Goal: Ask a question: Seek information or help from site administrators or community

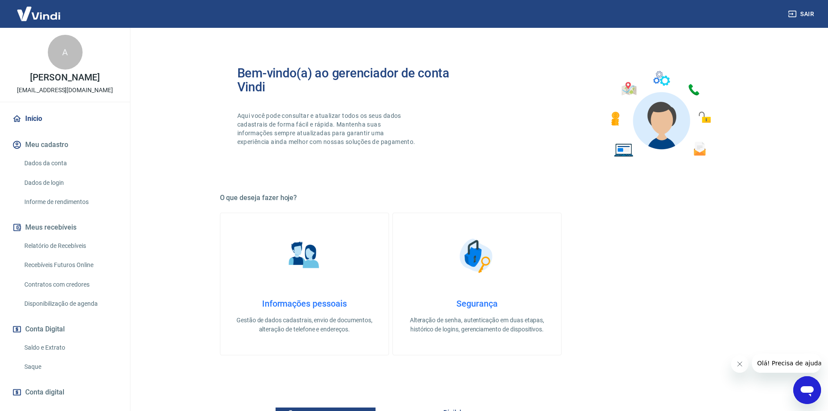
click at [740, 366] on icon "Fechar mensagem da empresa" at bounding box center [739, 363] width 7 height 7
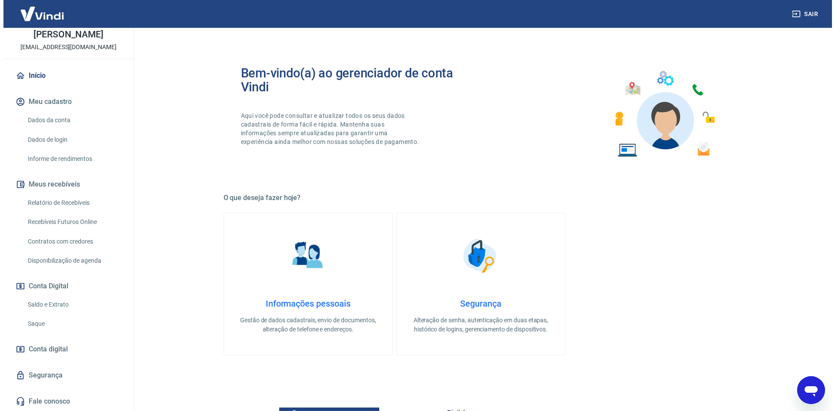
scroll to position [52, 0]
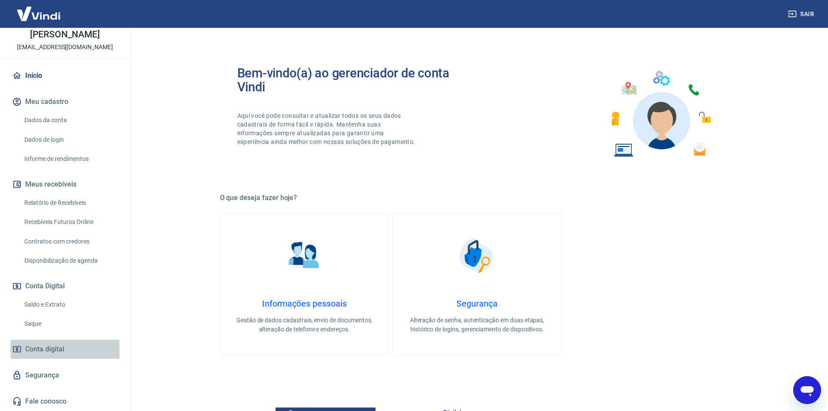
click at [93, 353] on link "Conta digital" at bounding box center [64, 349] width 109 height 19
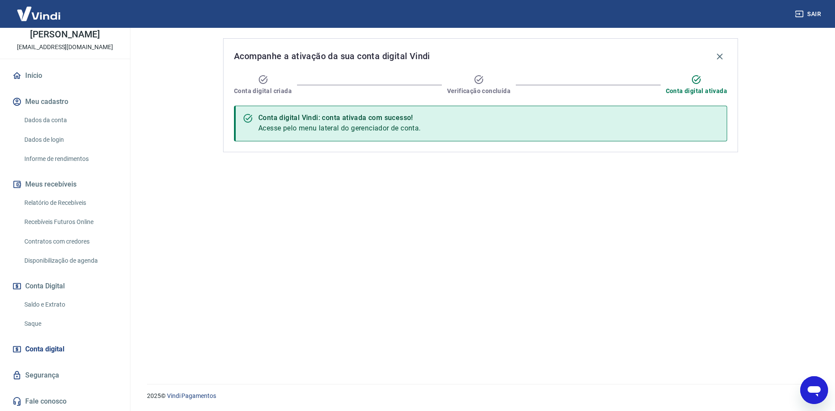
click at [102, 403] on link "Fale conosco" at bounding box center [64, 401] width 109 height 19
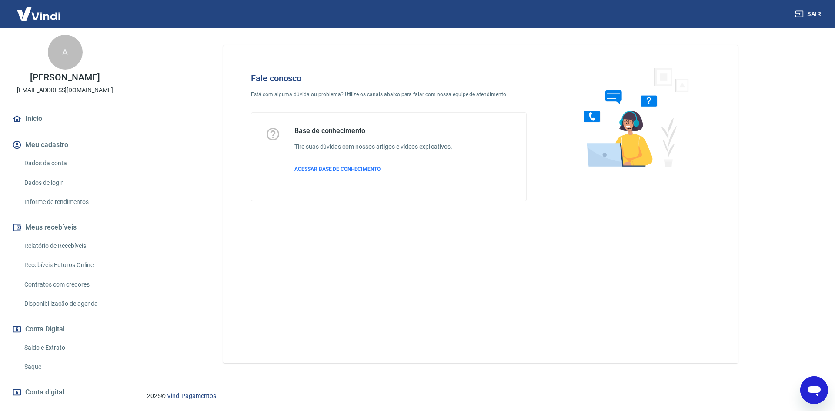
click at [33, 128] on link "Início" at bounding box center [64, 118] width 109 height 19
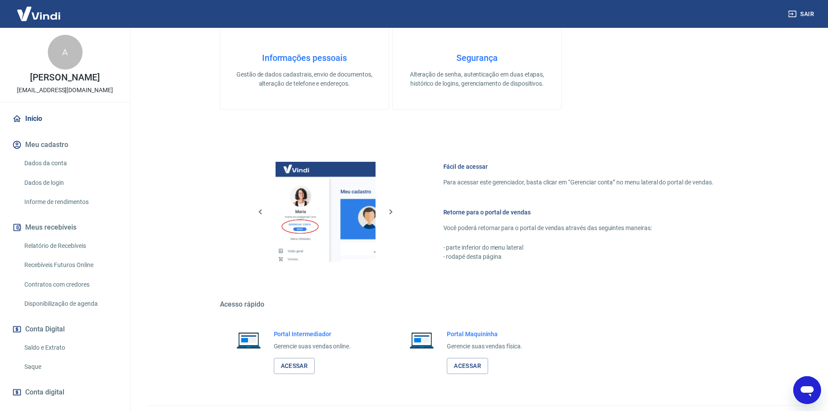
scroll to position [261, 0]
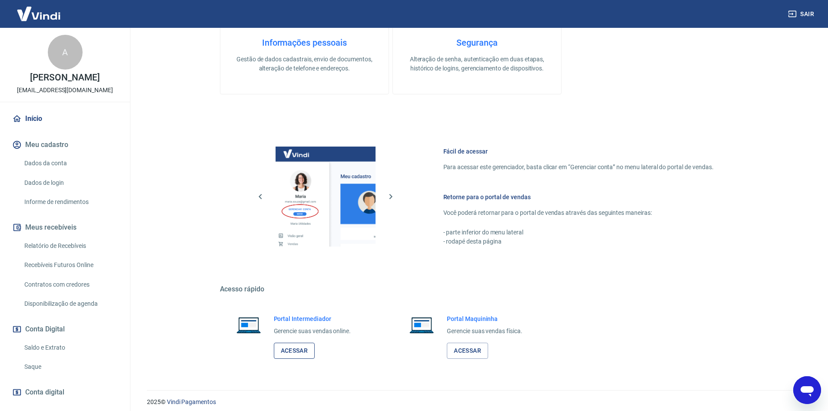
click at [297, 355] on link "Acessar" at bounding box center [294, 351] width 41 height 16
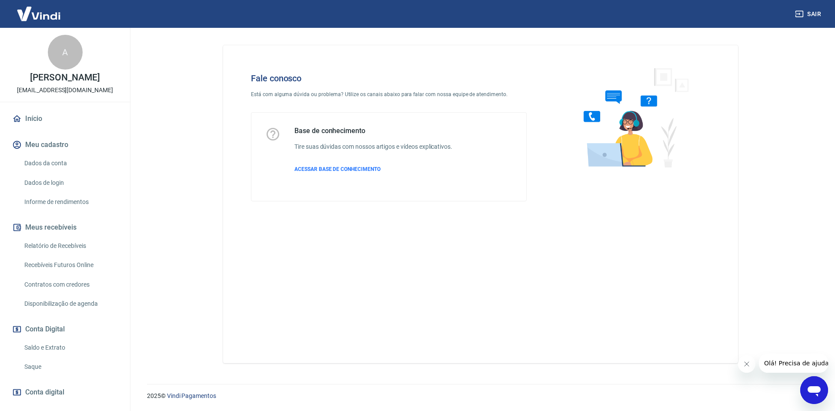
click at [817, 392] on icon "Abrir janela de mensagens" at bounding box center [813, 391] width 13 height 10
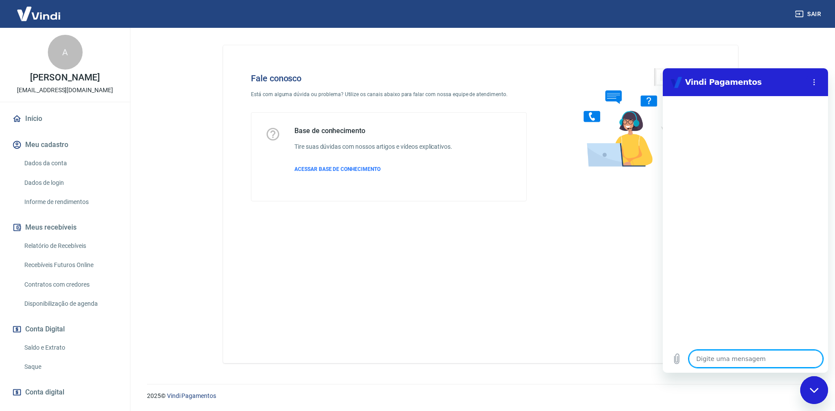
type textarea "d"
type textarea "x"
type textarea "de"
type textarea "x"
type textarea "des"
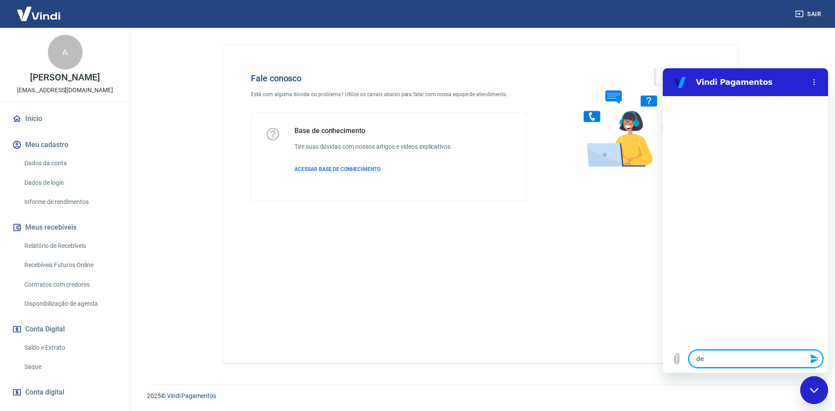
type textarea "x"
type textarea "desc"
type textarea "x"
type textarea "desco"
type textarea "x"
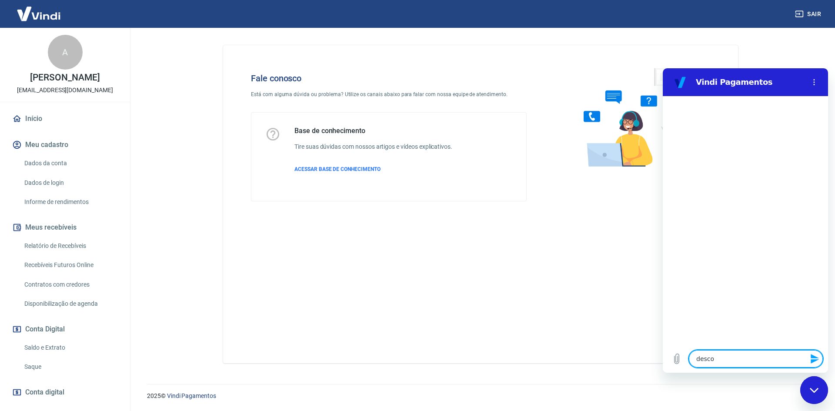
type textarea "descon"
type textarea "x"
type textarea "desconh"
type textarea "x"
type textarea "desconhe"
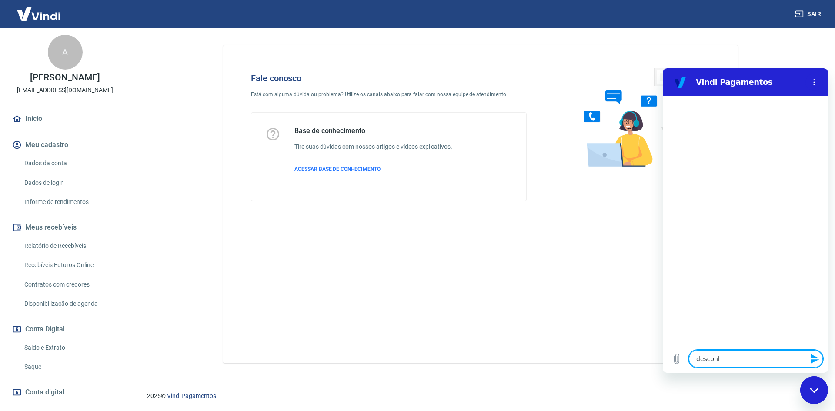
type textarea "x"
type textarea "desconheç"
type textarea "x"
type textarea "desconheço"
type textarea "x"
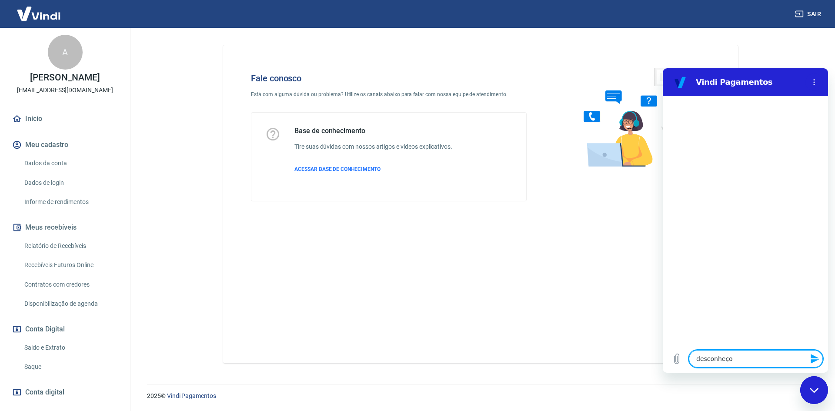
type textarea "desconheço"
type textarea "x"
type textarea "desconheço u"
type textarea "x"
type textarea "desconheço um"
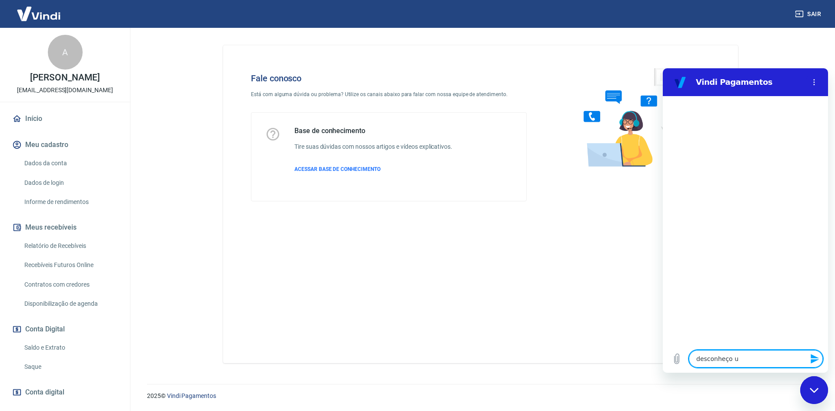
type textarea "x"
type textarea "desconheço uma"
type textarea "x"
type textarea "desconheço uma"
type textarea "x"
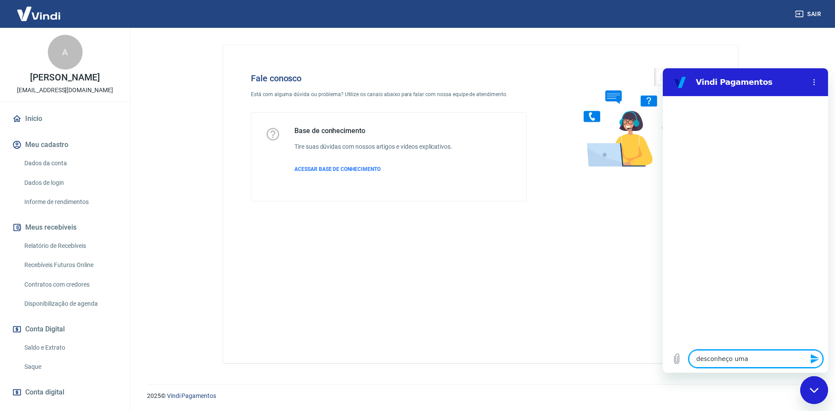
type textarea "desconheço uma c"
type textarea "x"
type textarea "desconheço uma co"
type textarea "x"
type textarea "desconheço uma cob"
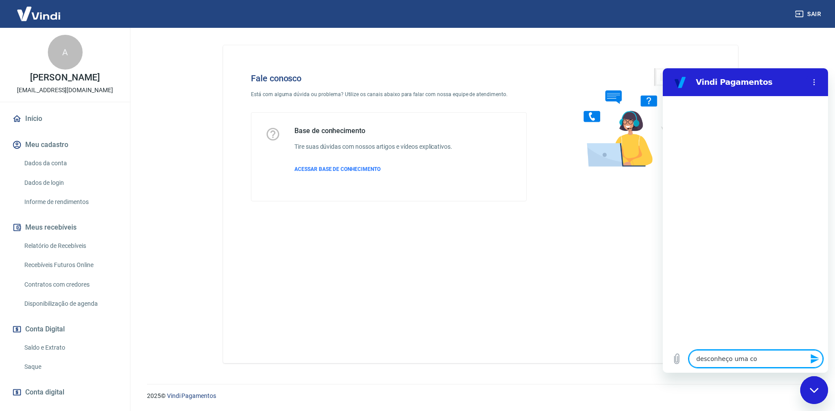
type textarea "x"
type textarea "desconheço uma cobr"
type textarea "x"
type textarea "desconheço uma cobra"
type textarea "x"
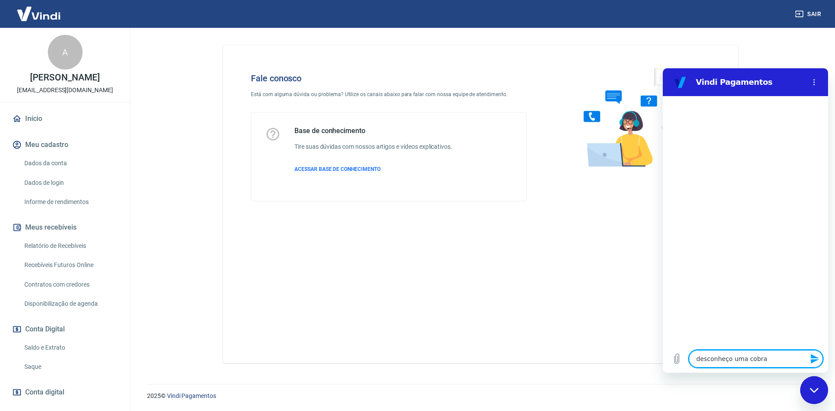
type textarea "desconheço uma cobran"
type textarea "x"
type textarea "desconheço uma cobranç"
type textarea "x"
type textarea "desconheço uma cobrança"
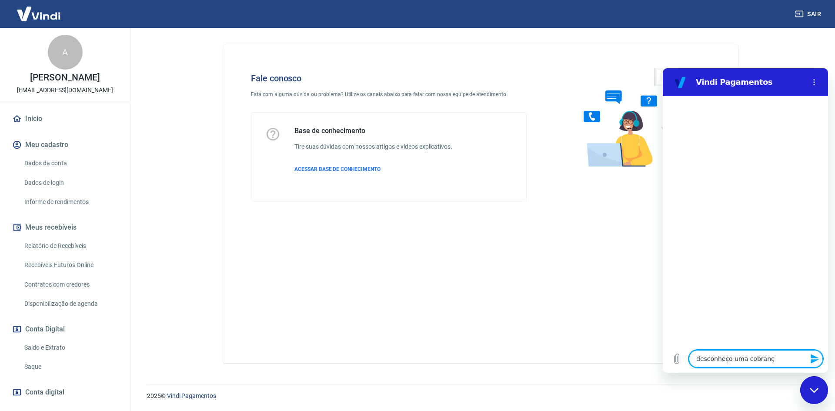
type textarea "x"
type textarea "desconheço uma cobrança"
type textarea "x"
type textarea "desconheço uma cobrança d"
type textarea "x"
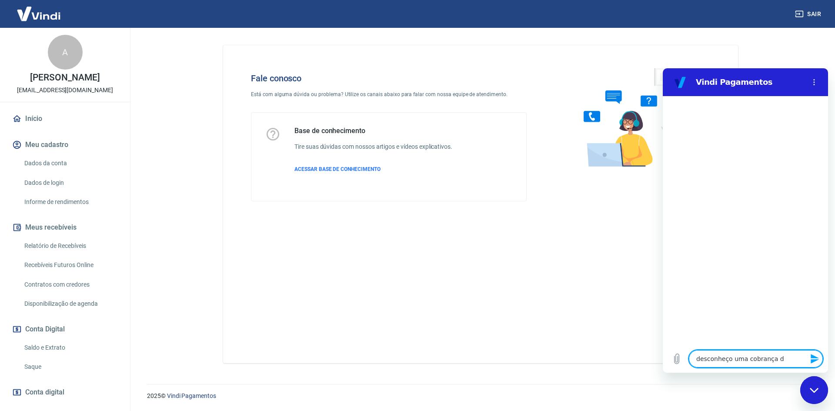
type textarea "desconheço uma cobrança da"
type textarea "x"
type textarea "desconheço uma cobrança da"
type textarea "x"
type textarea "desconheço uma cobrança da V"
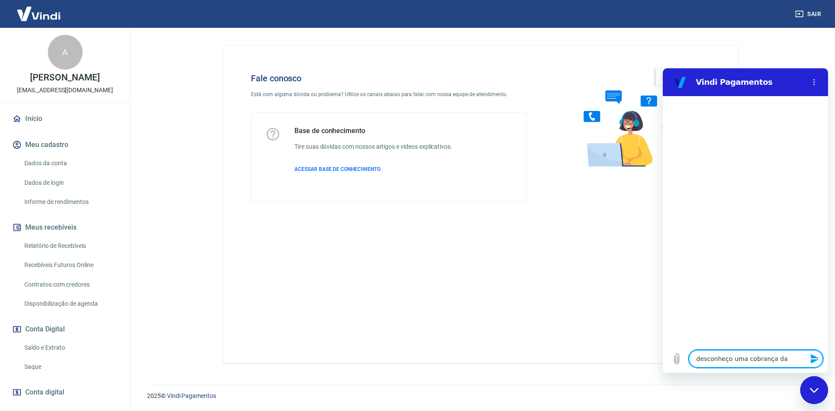
type textarea "x"
type textarea "desconheço uma cobrança da Vi"
type textarea "x"
type textarea "desconheço uma cobrança da Vin"
type textarea "x"
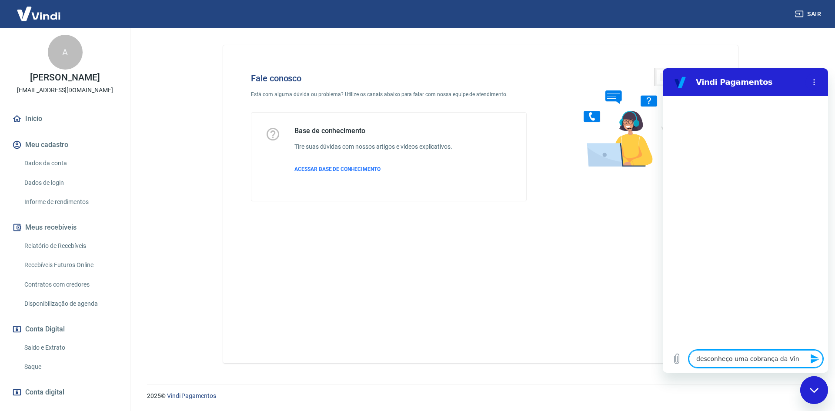
type textarea "desconheço uma cobrança da Vind"
type textarea "x"
type textarea "desconheço uma cobrança da Vindi"
type textarea "x"
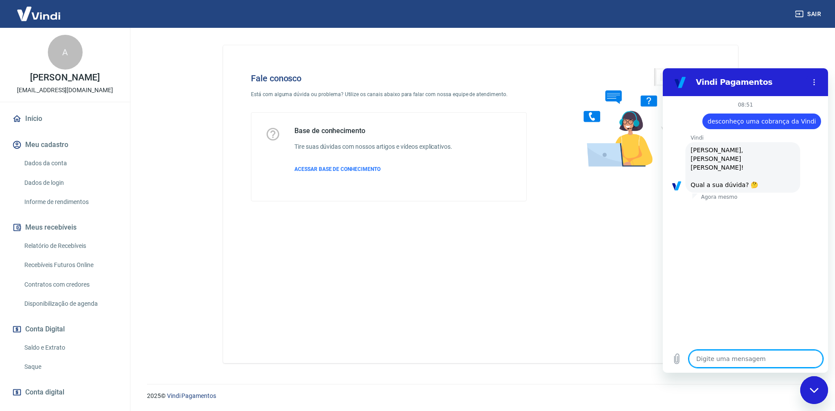
scroll to position [20, 0]
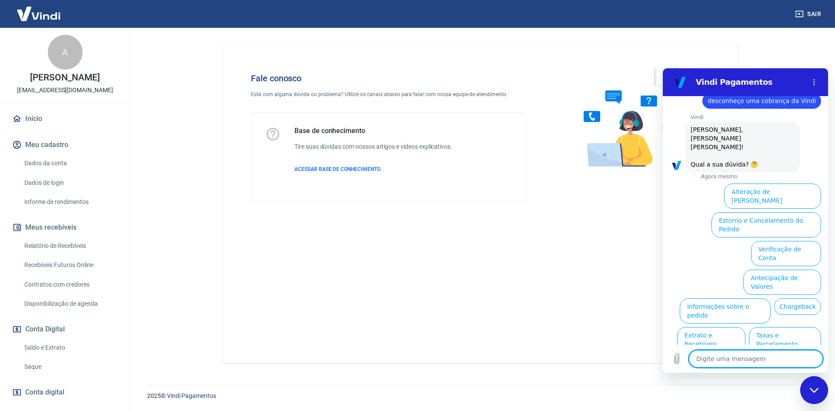
click at [799, 384] on button "Assinaturas e Faturas Tray" at bounding box center [779, 396] width 84 height 25
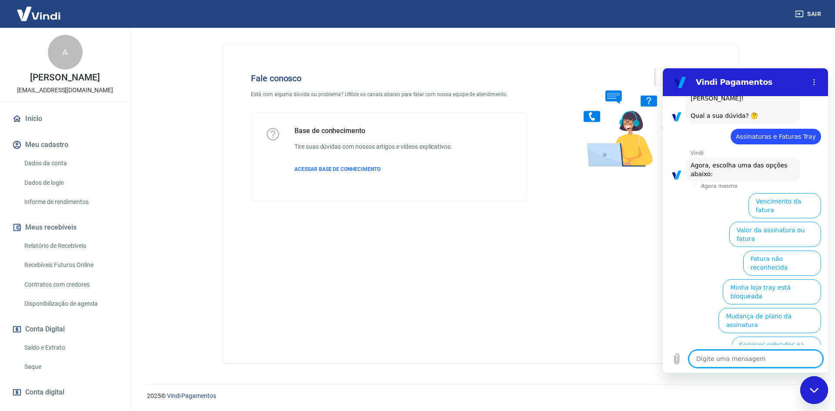
scroll to position [79, 0]
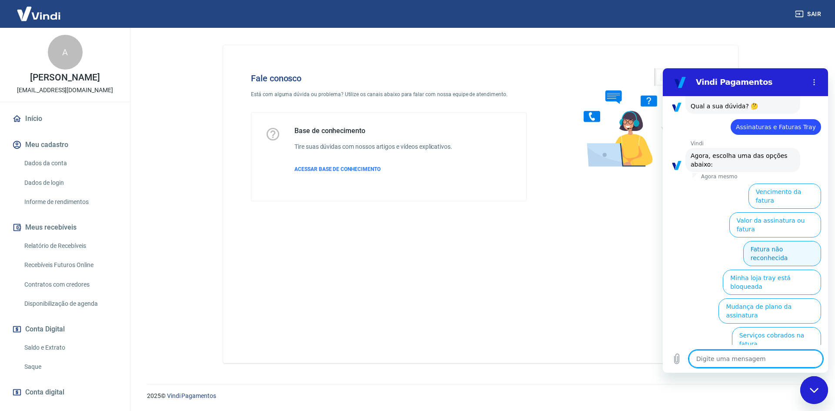
click at [781, 241] on button "Fatura não reconhecida" at bounding box center [782, 253] width 78 height 25
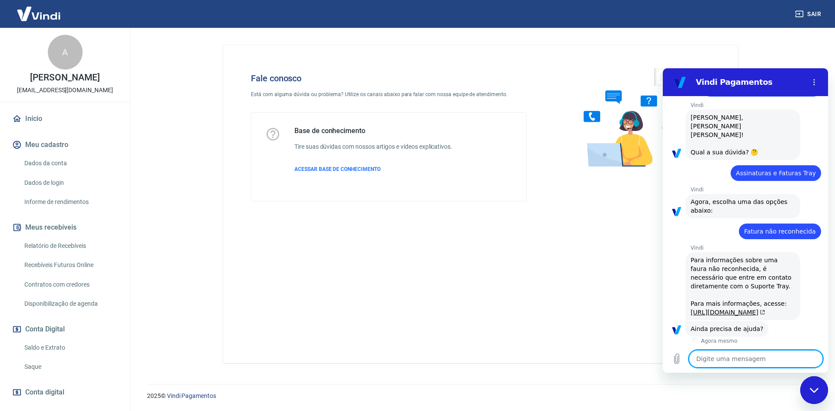
scroll to position [72, 0]
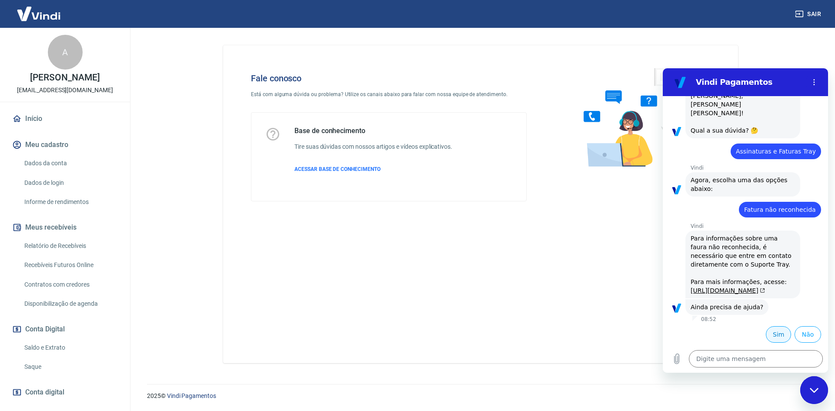
click at [774, 336] on button "Sim" at bounding box center [778, 334] width 25 height 17
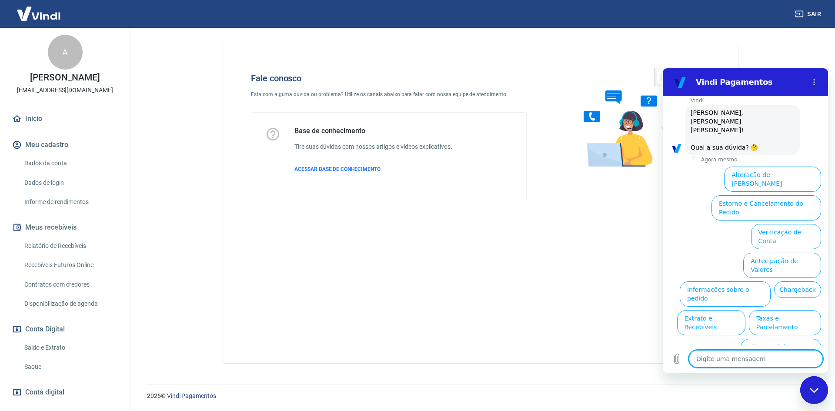
scroll to position [299, 0]
click at [783, 367] on button "Assinaturas e Faturas Tray" at bounding box center [779, 379] width 84 height 25
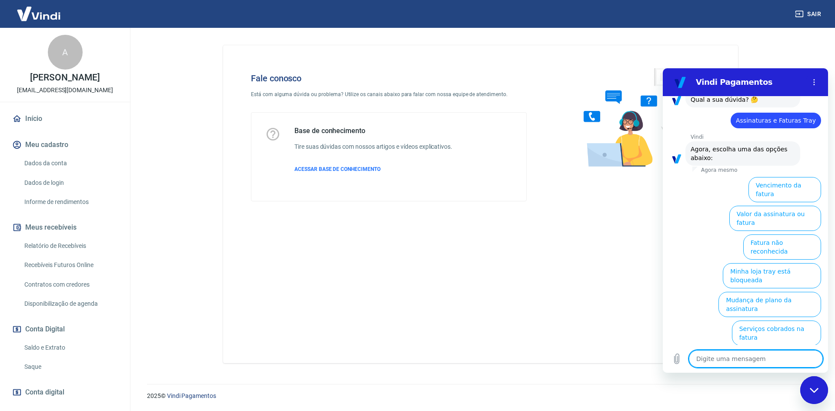
scroll to position [357, 0]
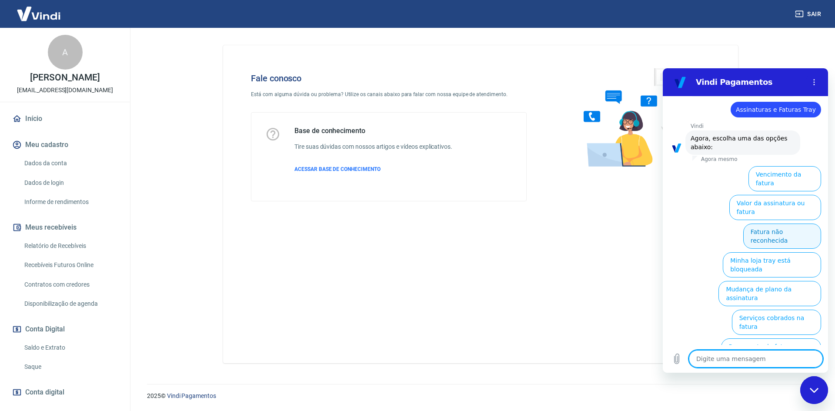
click at [776, 223] on button "Fatura não reconhecida" at bounding box center [782, 235] width 78 height 25
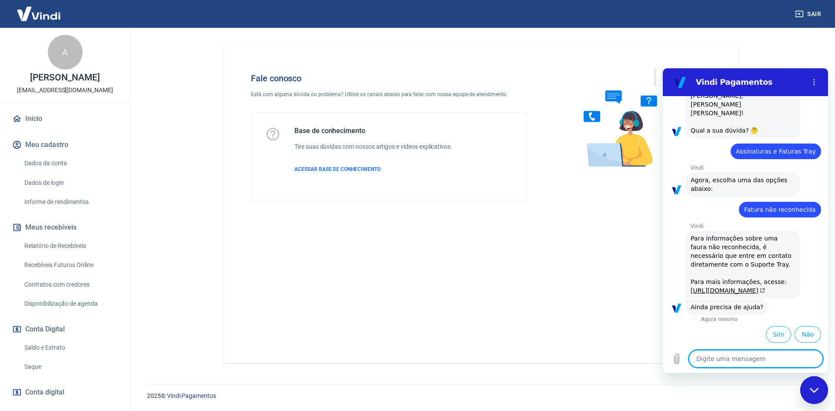
scroll to position [350, 0]
click at [769, 331] on button "Sim" at bounding box center [778, 334] width 25 height 17
type textarea "x"
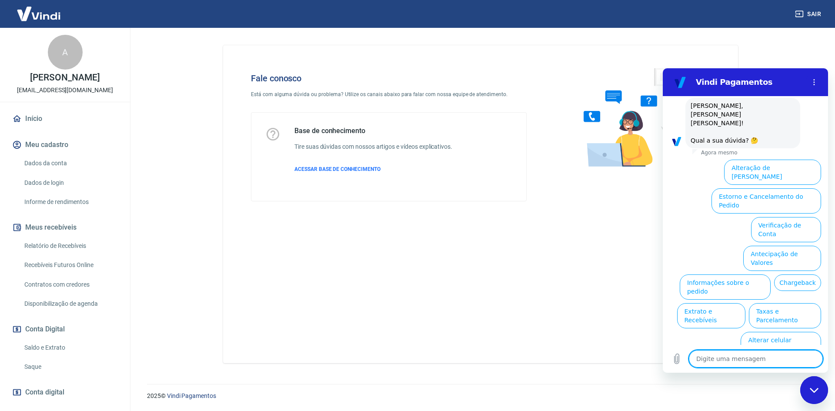
scroll to position [577, 0]
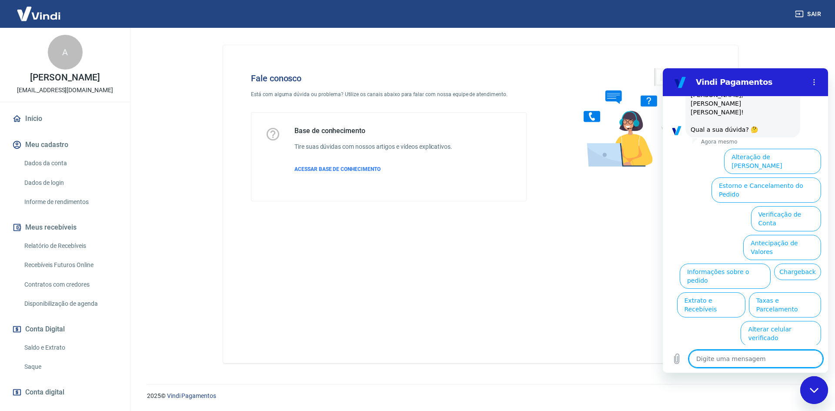
type textarea "f"
type textarea "x"
type textarea "fa"
type textarea "x"
type textarea "faal"
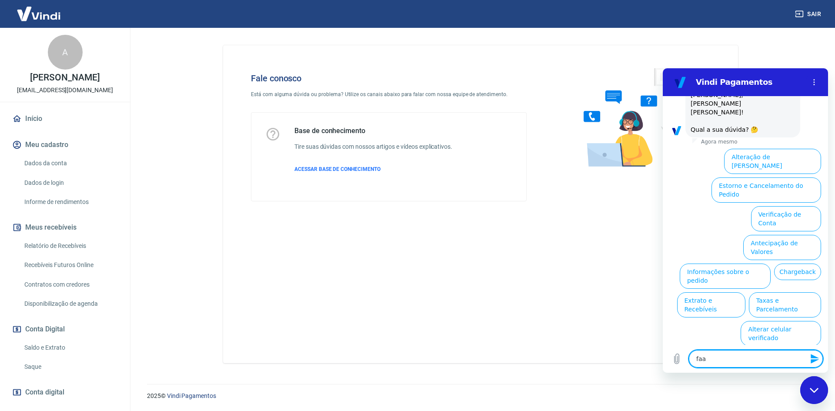
type textarea "x"
type textarea "faalr"
type textarea "x"
type textarea "faalr"
type textarea "x"
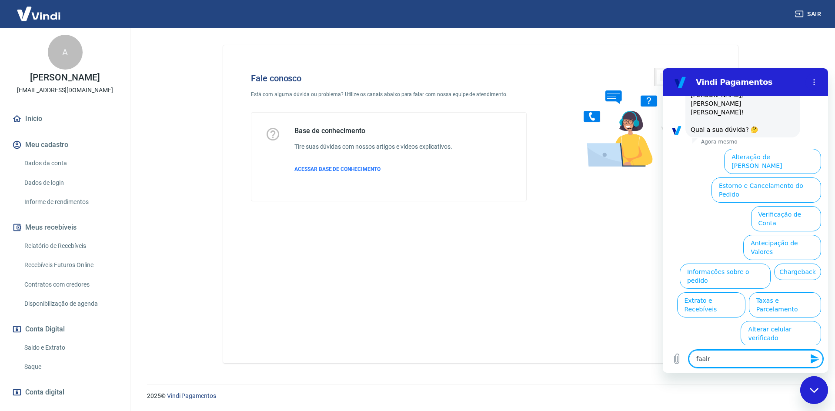
type textarea "faalr c"
type textarea "x"
type textarea "faalr co"
type textarea "x"
type textarea "faalr com"
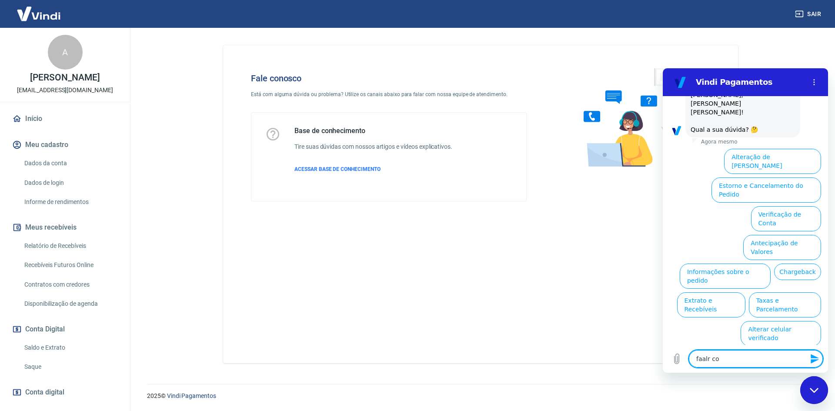
type textarea "x"
type textarea "faalr co"
type textarea "x"
type textarea "faalr c"
type textarea "x"
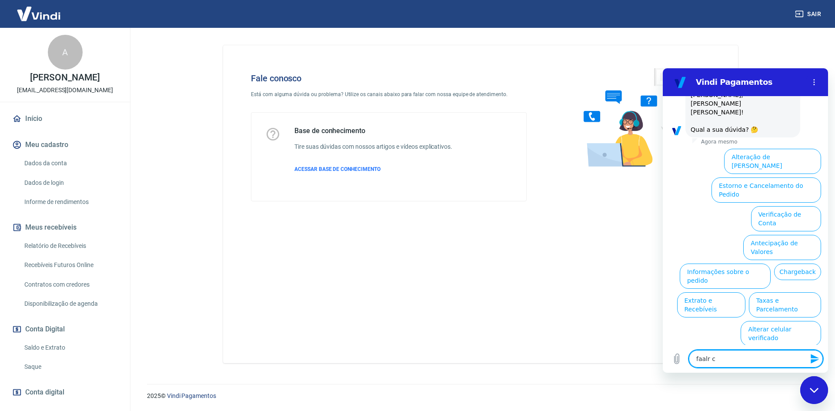
type textarea "faalr"
type textarea "x"
type textarea "faalr"
type textarea "x"
type textarea "faal"
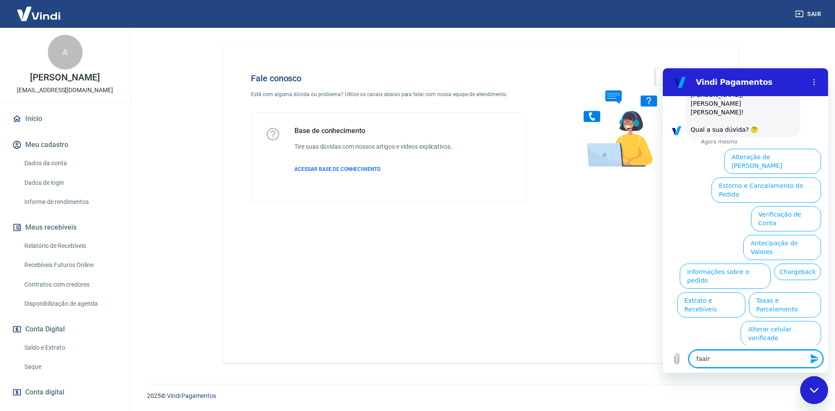
type textarea "x"
type textarea "faa"
type textarea "x"
type textarea "fa"
type textarea "x"
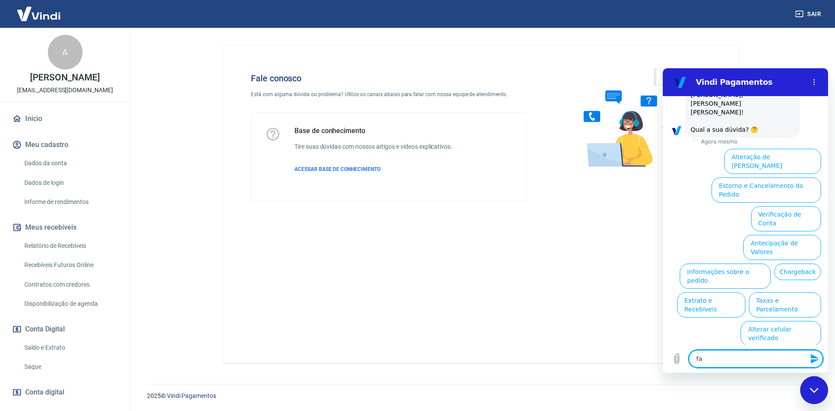
type textarea "fal"
type textarea "x"
type textarea "fala"
type textarea "x"
type textarea "falar"
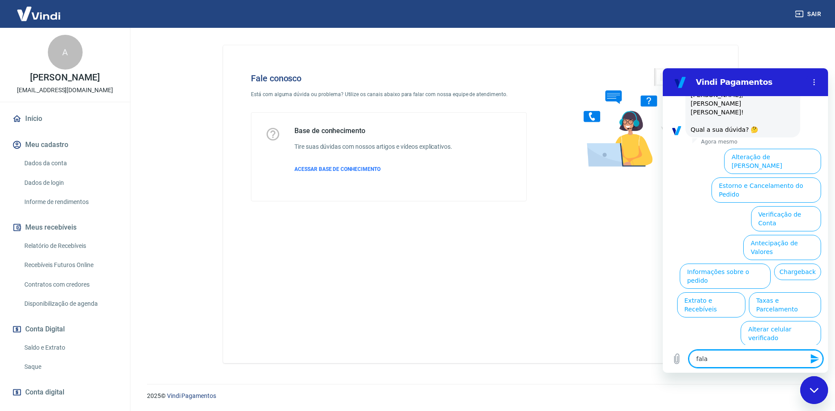
type textarea "x"
type textarea "falar"
type textarea "x"
type textarea "falar c"
type textarea "x"
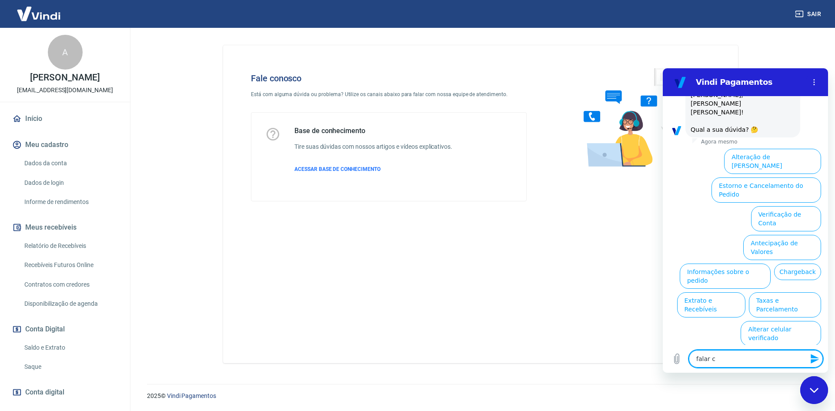
type textarea "falar co"
type textarea "x"
type textarea "falar com"
type textarea "x"
type textarea "falar com"
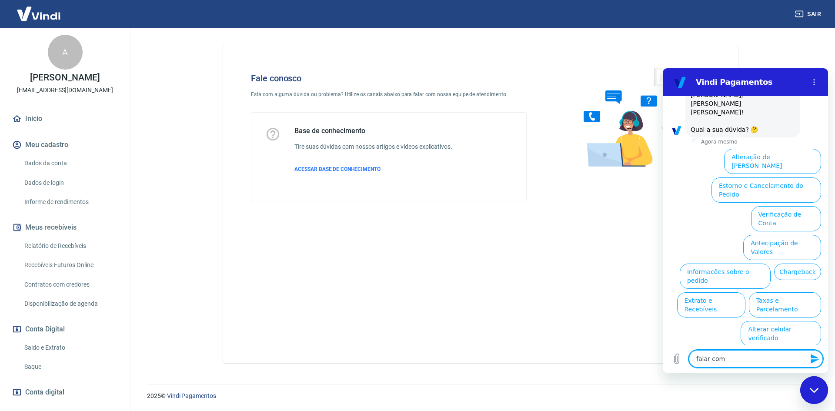
type textarea "x"
type textarea "falar com u"
type textarea "x"
type textarea "falar com um"
type textarea "x"
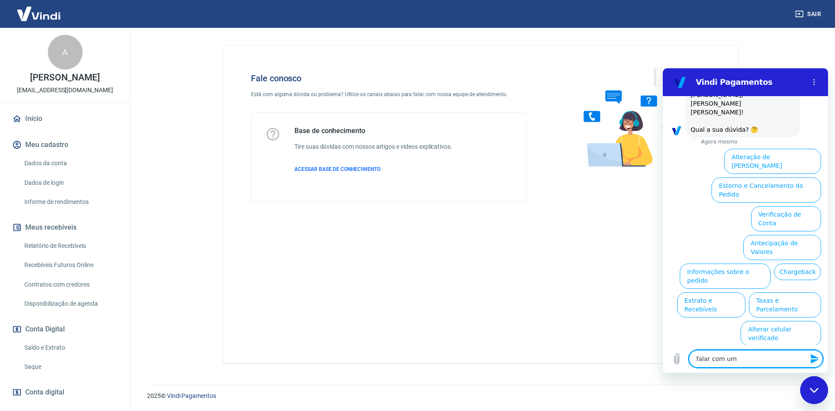
type textarea "falar com um"
type textarea "x"
type textarea "falar com um a"
type textarea "x"
type textarea "falar com um at"
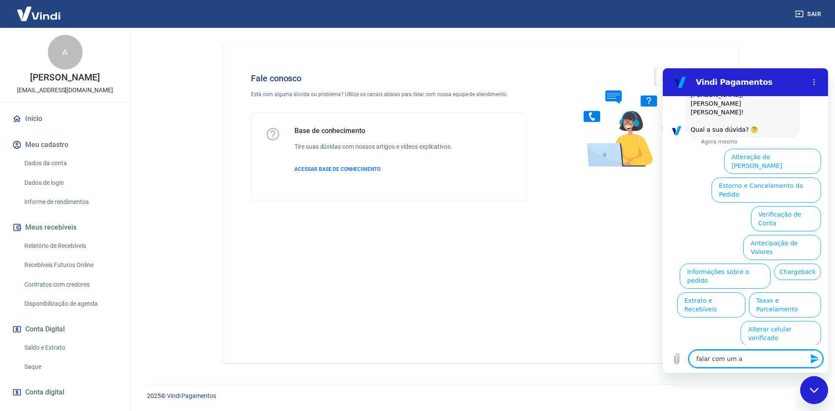
type textarea "x"
type textarea "falar com um ate"
type textarea "x"
type textarea "falar com um aten"
type textarea "x"
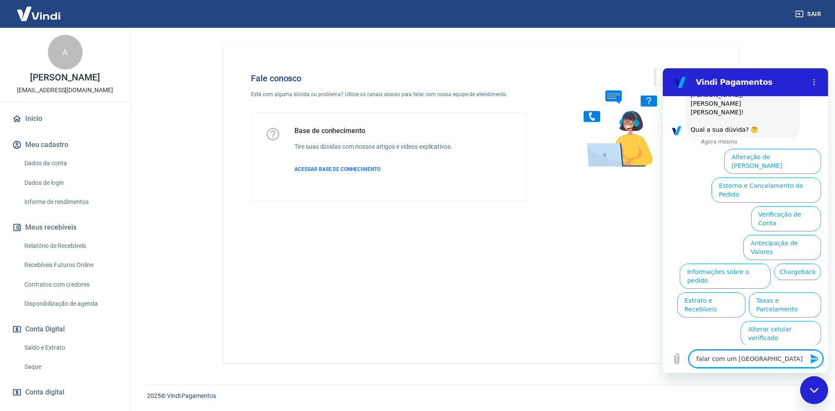
type textarea "falar com um atend"
type textarea "x"
type textarea "falar com um atende"
type textarea "x"
type textarea "falar com um atenden"
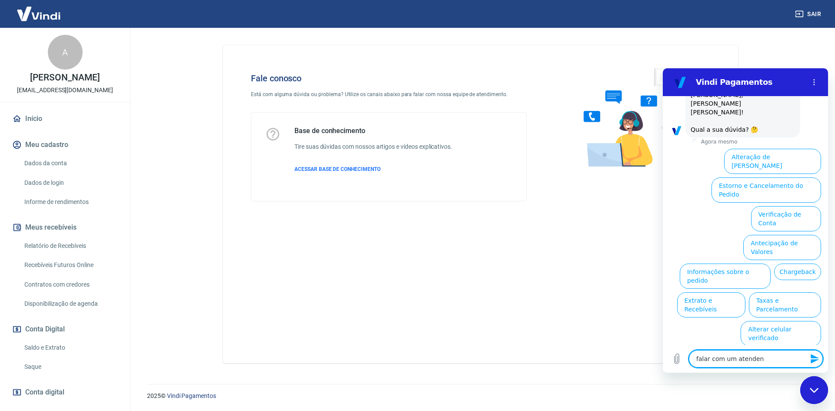
type textarea "x"
type textarea "falar com um atendent"
type textarea "x"
type textarea "falar com um atendente"
type textarea "x"
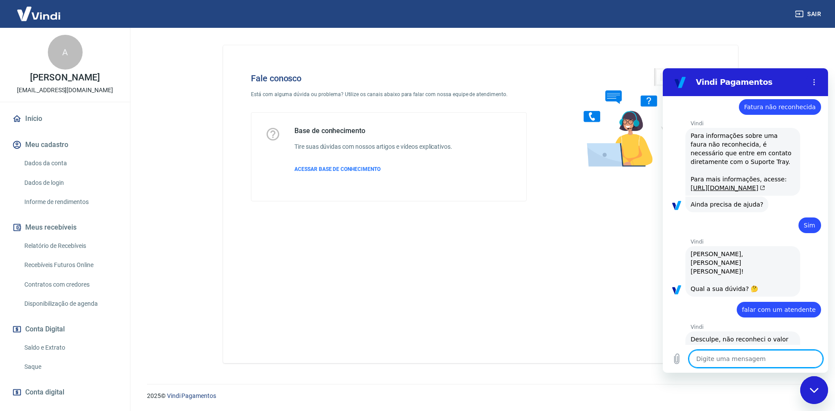
type textarea "x"
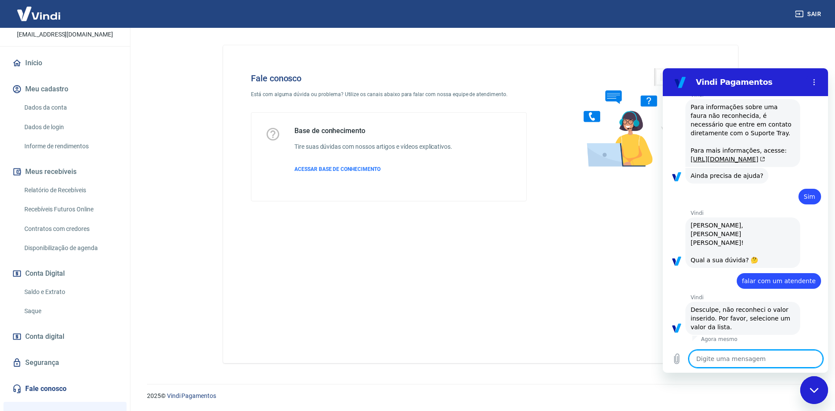
scroll to position [157, 0]
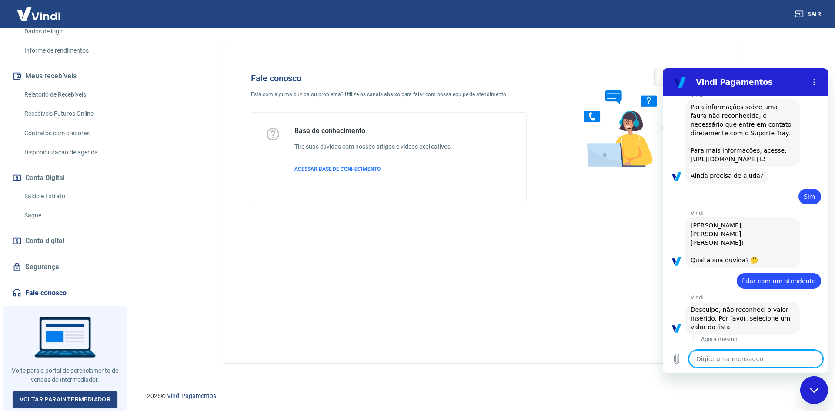
click at [37, 293] on link "Fale conosco" at bounding box center [64, 292] width 109 height 19
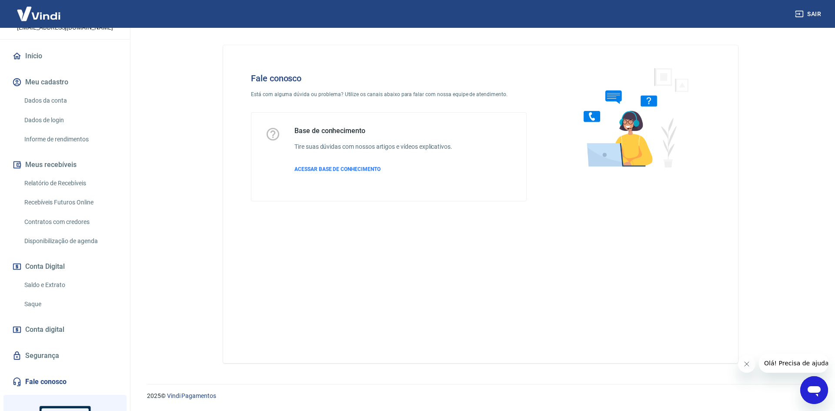
scroll to position [157, 0]
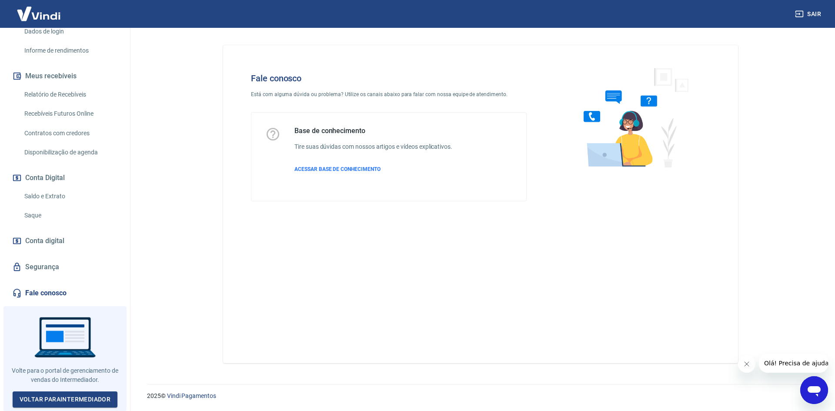
click at [817, 395] on icon "Abrir janela de mensagens" at bounding box center [813, 391] width 13 height 10
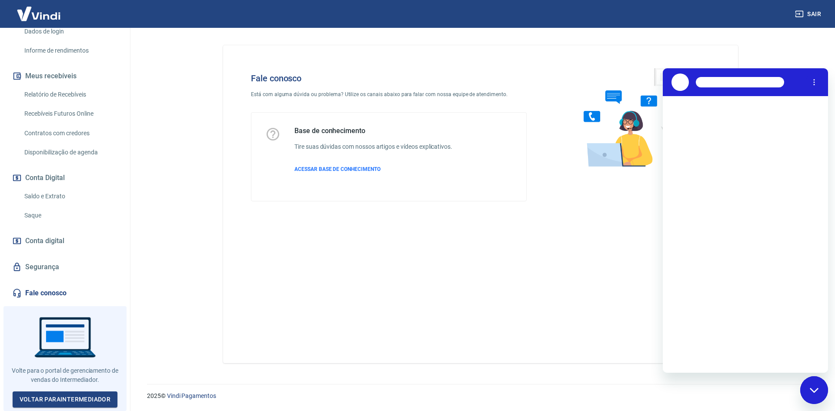
scroll to position [0, 0]
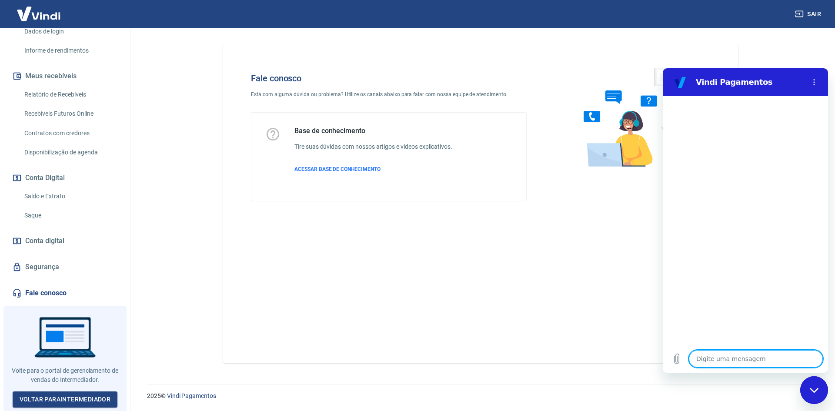
click at [742, 364] on textarea at bounding box center [756, 358] width 134 height 17
type textarea "!"
type textarea "x"
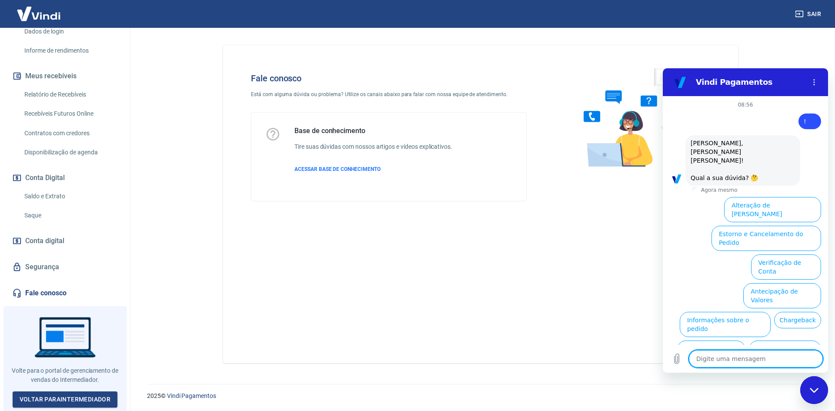
click at [788, 398] on button "Assinaturas e Faturas Tray" at bounding box center [779, 410] width 84 height 25
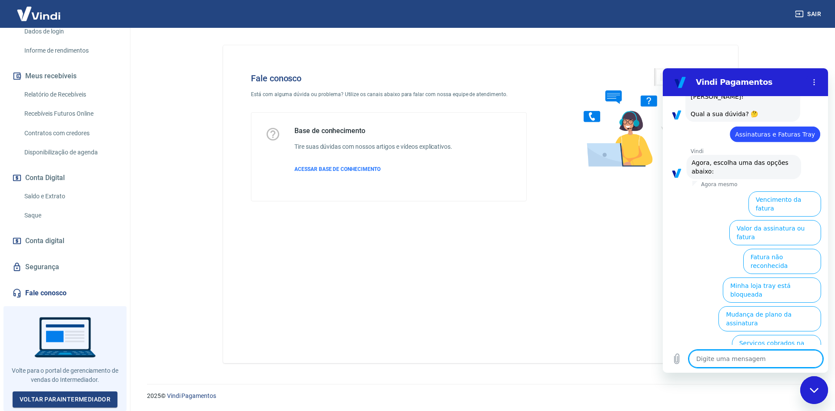
scroll to position [72, 0]
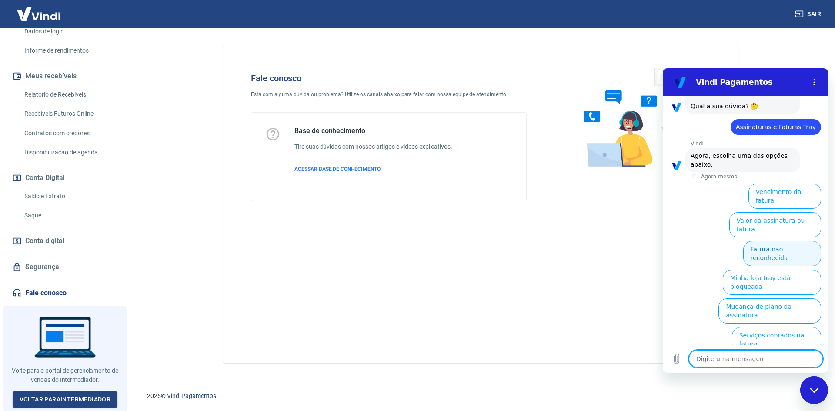
click at [776, 241] on button "Fatura não reconhecida" at bounding box center [782, 253] width 78 height 25
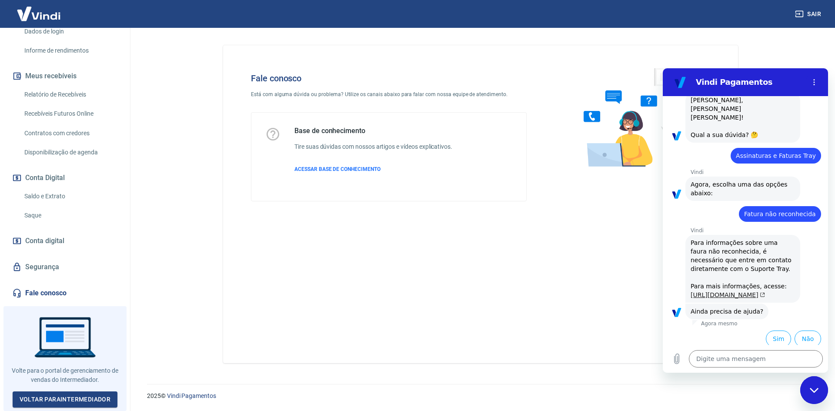
scroll to position [65, 0]
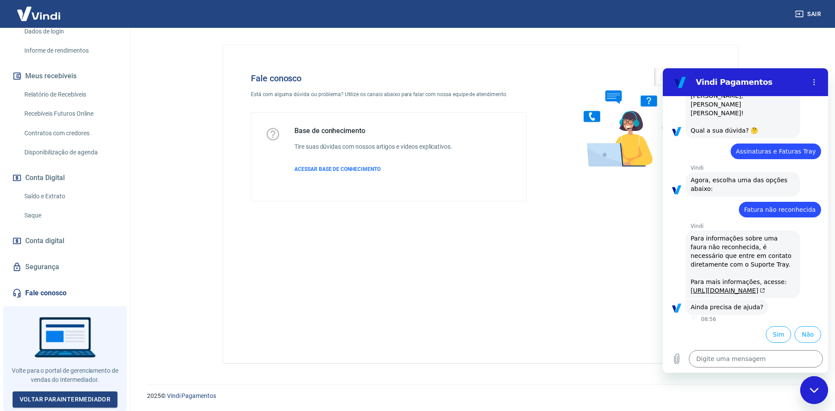
type textarea "x"
